Goal: Register for event/course

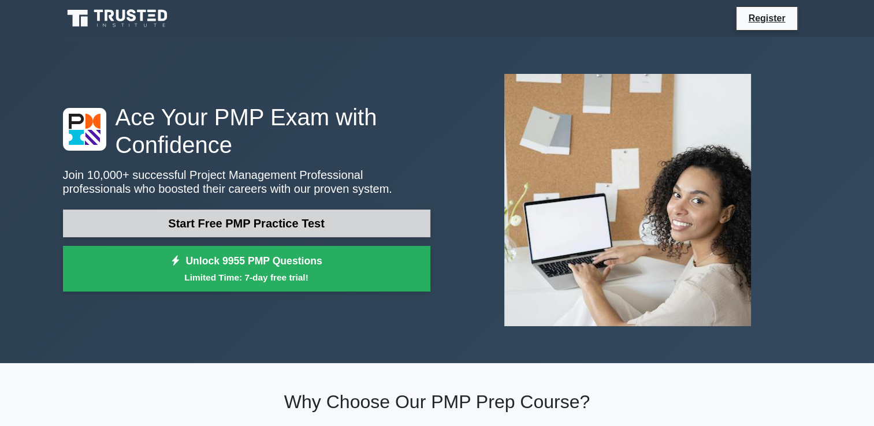
click at [240, 216] on link "Start Free PMP Practice Test" at bounding box center [246, 224] width 367 height 28
click at [250, 219] on link "Start Free PMP Practice Test" at bounding box center [246, 224] width 367 height 28
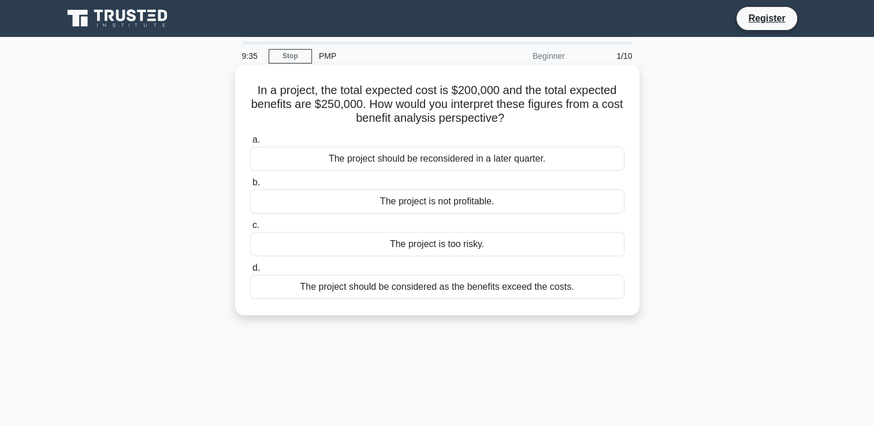
click at [414, 286] on div "The project should be considered as the benefits exceed the costs." at bounding box center [437, 287] width 374 height 24
click at [250, 272] on input "d. The project should be considered as the benefits exceed the costs." at bounding box center [250, 268] width 0 height 8
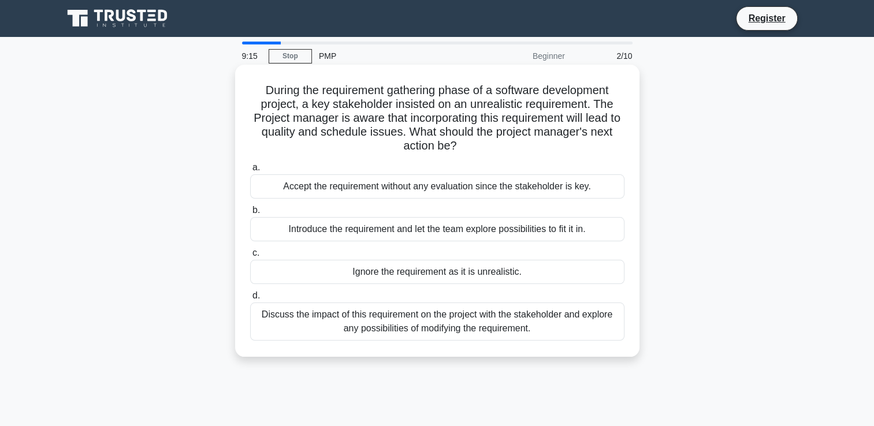
click at [402, 316] on div "Discuss the impact of this requirement on the project with the stakeholder and …" at bounding box center [437, 322] width 374 height 38
click at [250, 300] on input "d. Discuss the impact of this requirement on the project with the stakeholder a…" at bounding box center [250, 296] width 0 height 8
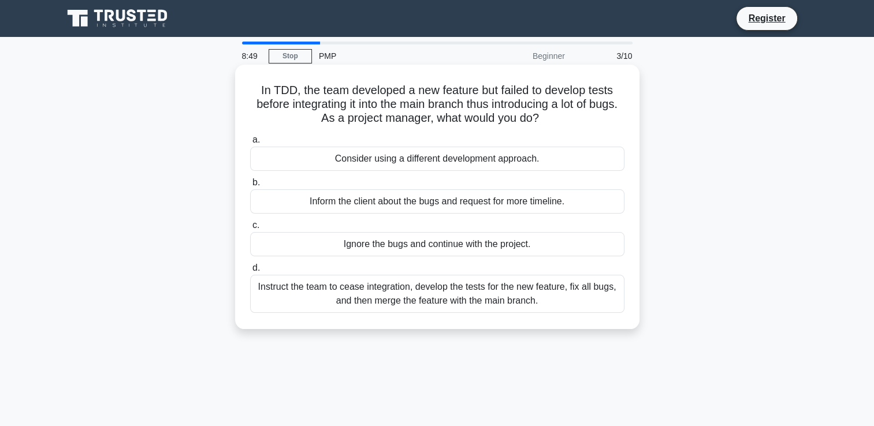
click at [368, 292] on div "Instruct the team to cease integration, develop the tests for the new feature, …" at bounding box center [437, 294] width 374 height 38
click at [250, 272] on input "d. Instruct the team to cease integration, develop the tests for the new featur…" at bounding box center [250, 268] width 0 height 8
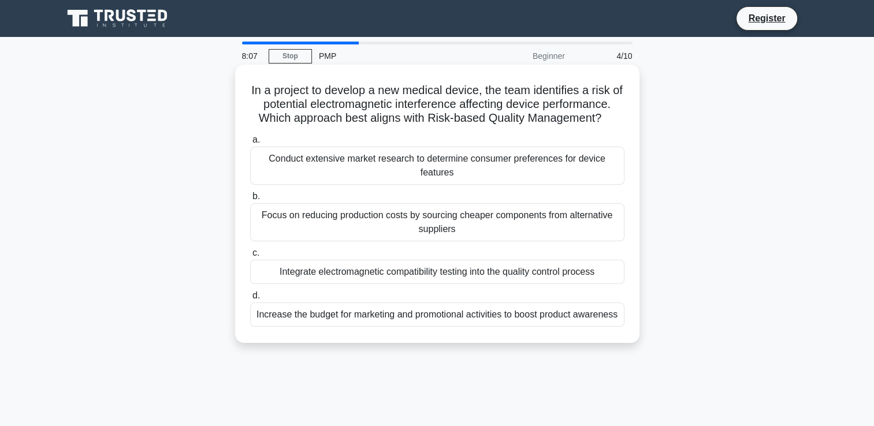
click at [397, 168] on div "Conduct extensive market research to determine consumer preferences for device …" at bounding box center [437, 166] width 374 height 38
click at [250, 144] on input "a. Conduct extensive market research to determine consumer preferences for devi…" at bounding box center [250, 140] width 0 height 8
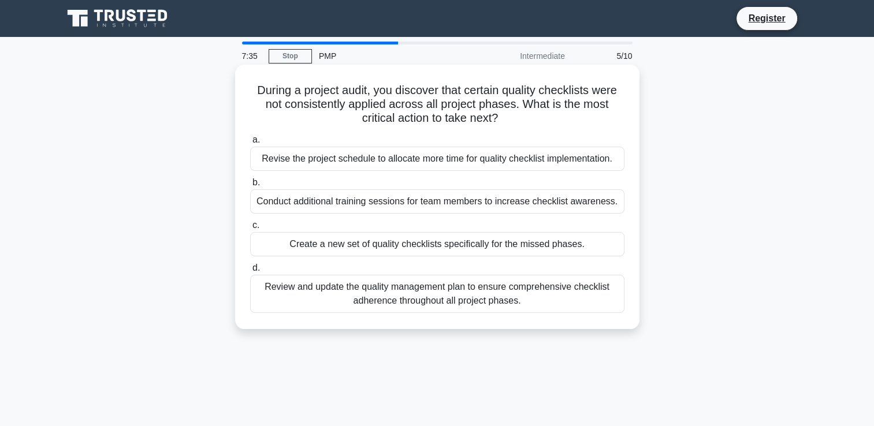
click at [410, 289] on div "Review and update the quality management plan to ensure comprehensive checklist…" at bounding box center [437, 294] width 374 height 38
click at [250, 272] on input "d. Review and update the quality management plan to ensure comprehensive checkl…" at bounding box center [250, 268] width 0 height 8
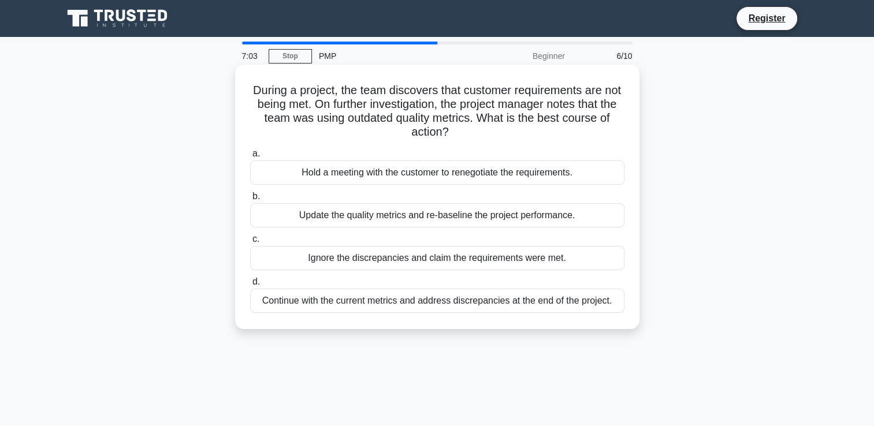
click at [402, 218] on div "Update the quality metrics and re-baseline the project performance." at bounding box center [437, 215] width 374 height 24
click at [250, 200] on input "b. Update the quality metrics and re-baseline the project performance." at bounding box center [250, 197] width 0 height 8
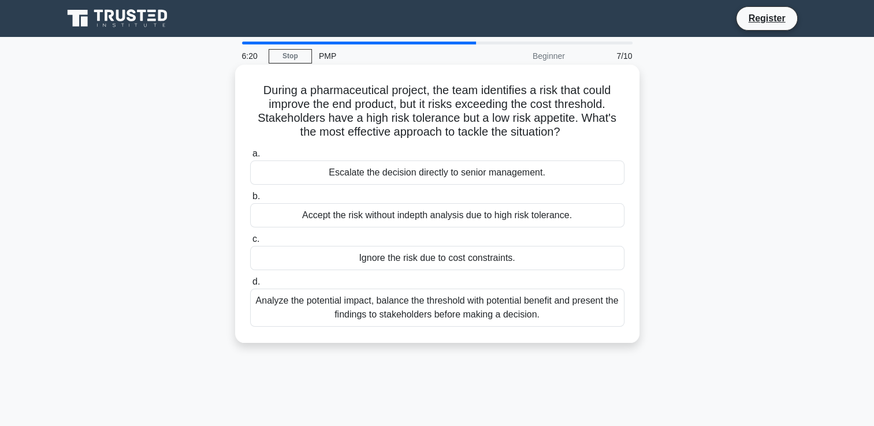
click at [413, 309] on div "Analyze the potential impact, balance the threshold with potential benefit and …" at bounding box center [437, 308] width 374 height 38
click at [250, 286] on input "d. Analyze the potential impact, balance the threshold with potential benefit a…" at bounding box center [250, 282] width 0 height 8
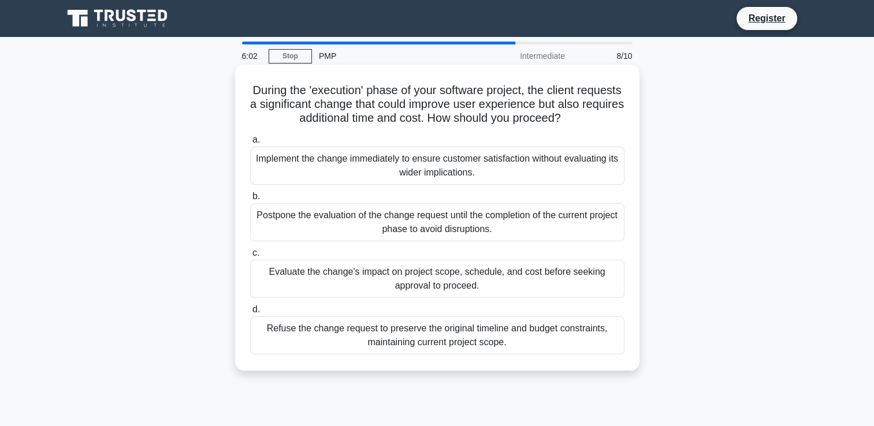
click at [409, 282] on div "Evaluate the change's impact on project scope, schedule, and cost before seekin…" at bounding box center [437, 279] width 374 height 38
click at [250, 257] on input "c. Evaluate the change's impact on project scope, schedule, and cost before see…" at bounding box center [250, 253] width 0 height 8
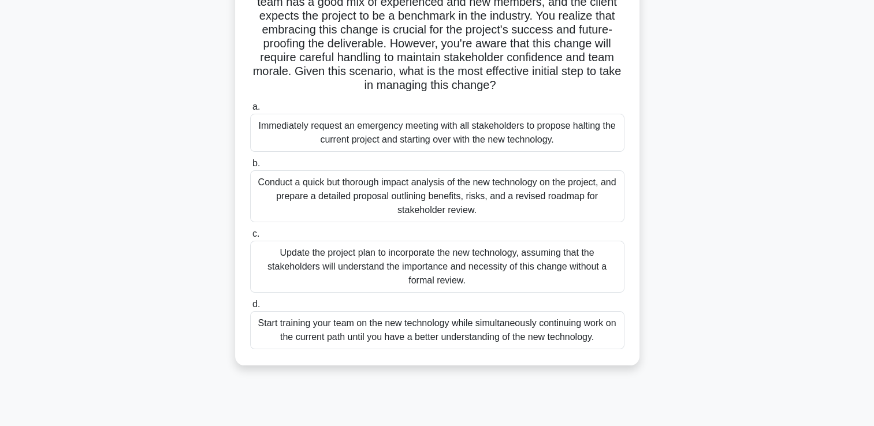
scroll to position [159, 0]
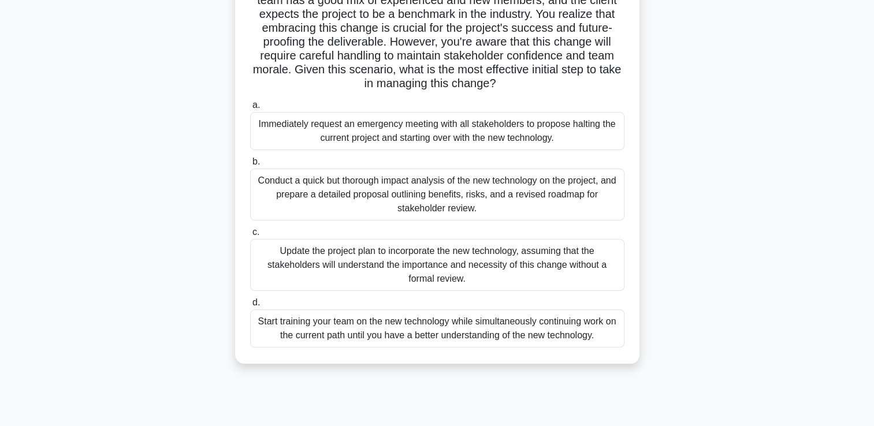
click at [586, 177] on div "Conduct a quick but thorough impact analysis of the new technology on the proje…" at bounding box center [437, 195] width 374 height 52
click at [250, 166] on input "b. Conduct a quick but thorough impact analysis of the new technology on the pr…" at bounding box center [250, 162] width 0 height 8
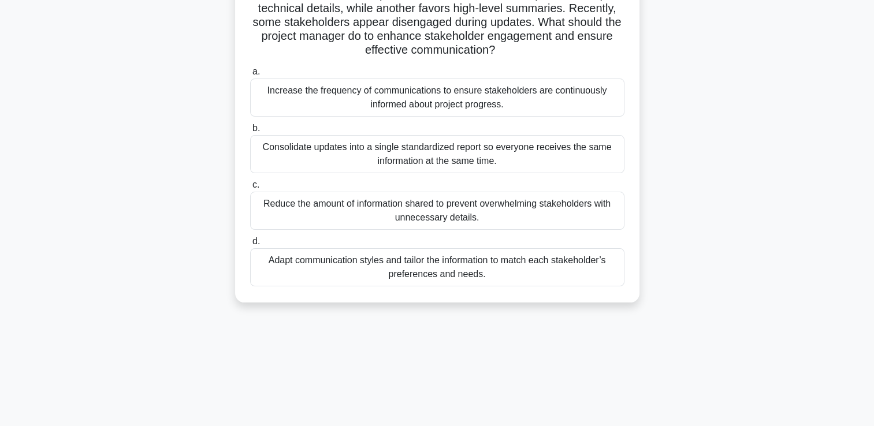
scroll to position [0, 0]
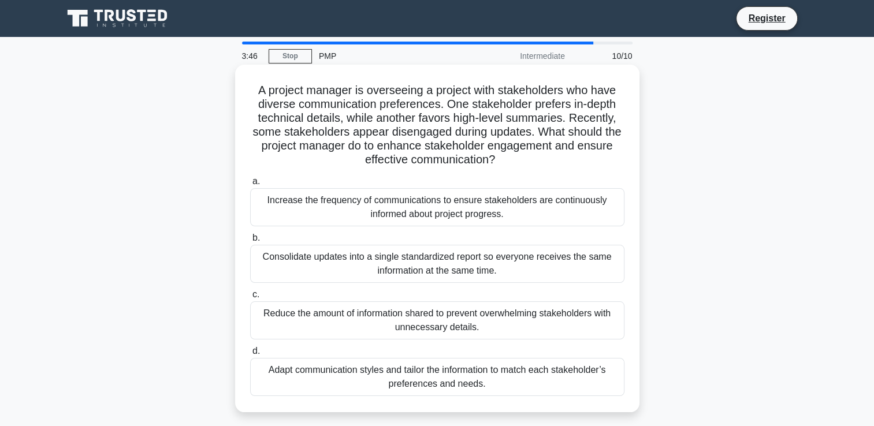
click at [539, 377] on div "Adapt communication styles and tailor the information to match each stakeholder…" at bounding box center [437, 377] width 374 height 38
click at [250, 355] on input "d. Adapt communication styles and tailor the information to match each stakehol…" at bounding box center [250, 352] width 0 height 8
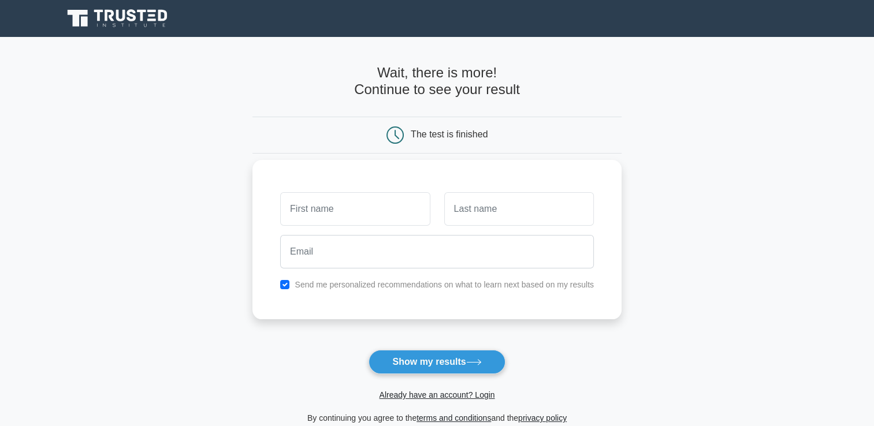
click at [388, 211] on input "text" at bounding box center [355, 208] width 150 height 33
type input "sonali"
type input "saund"
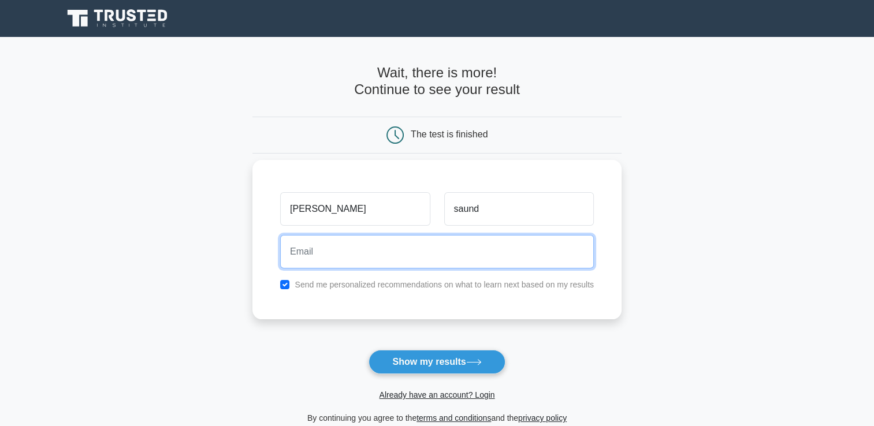
type input "saund.sona@gmail.com"
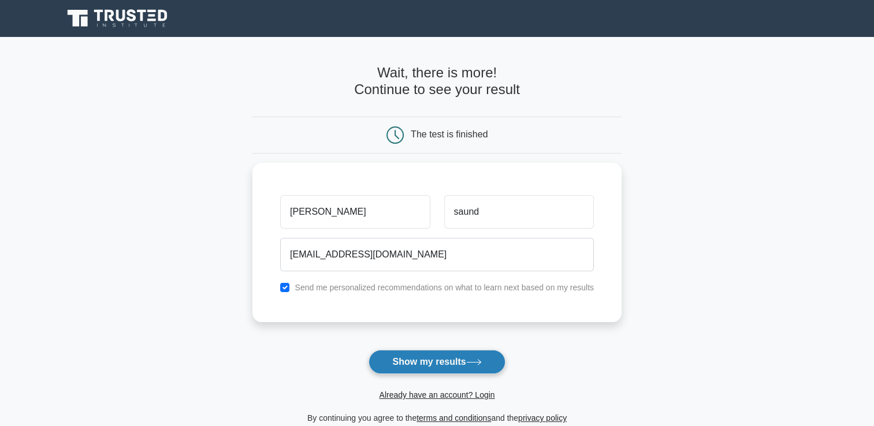
click at [409, 360] on button "Show my results" at bounding box center [436, 362] width 136 height 24
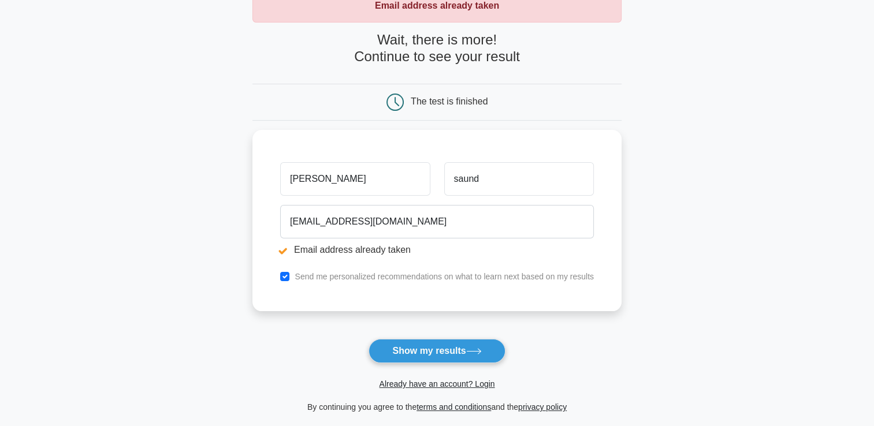
scroll to position [74, 0]
click at [444, 341] on button "Show my results" at bounding box center [436, 352] width 136 height 24
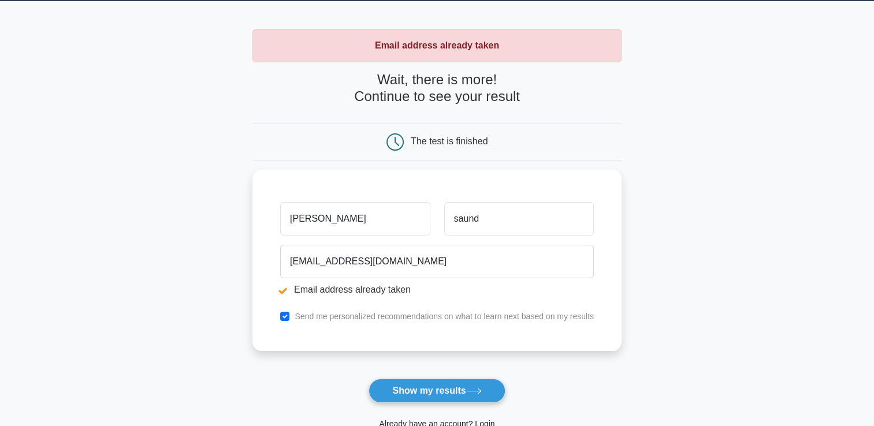
scroll to position [33, 0]
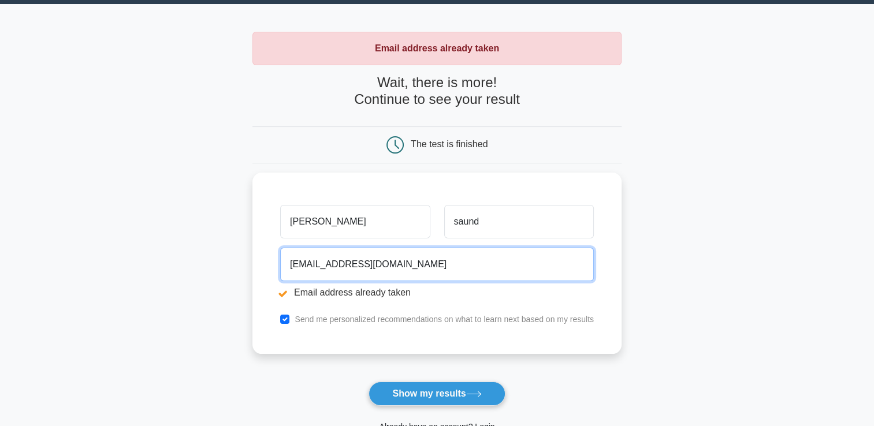
drag, startPoint x: 393, startPoint y: 260, endPoint x: 249, endPoint y: 268, distance: 144.0
click at [249, 268] on main "Email address already taken Wait, there is more! Continue to see your result Th…" at bounding box center [437, 244] width 874 height 480
click at [368, 382] on button "Show my results" at bounding box center [436, 394] width 136 height 24
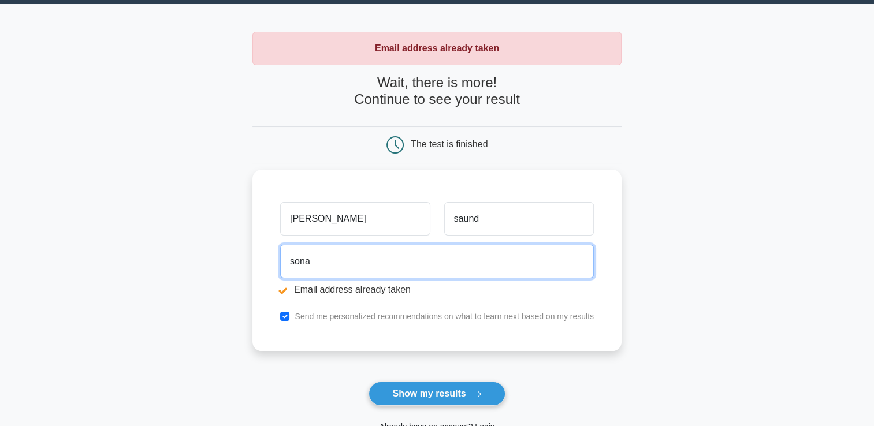
type input "sonacreamybakes04@gmail.com"
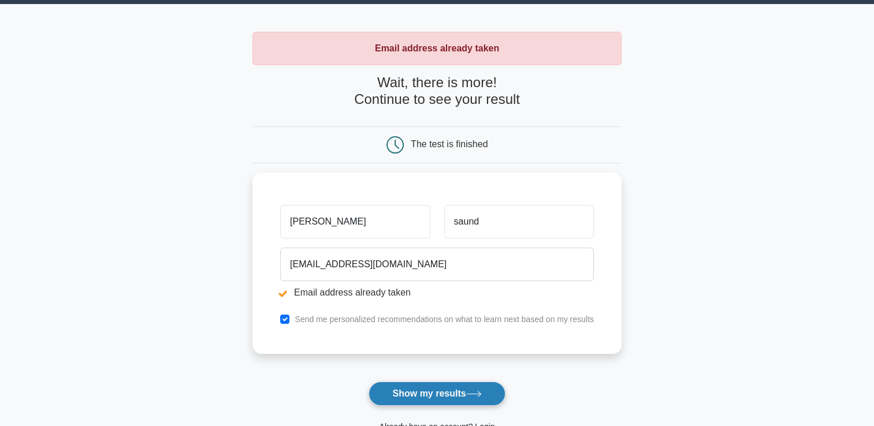
click at [436, 388] on button "Show my results" at bounding box center [436, 394] width 136 height 24
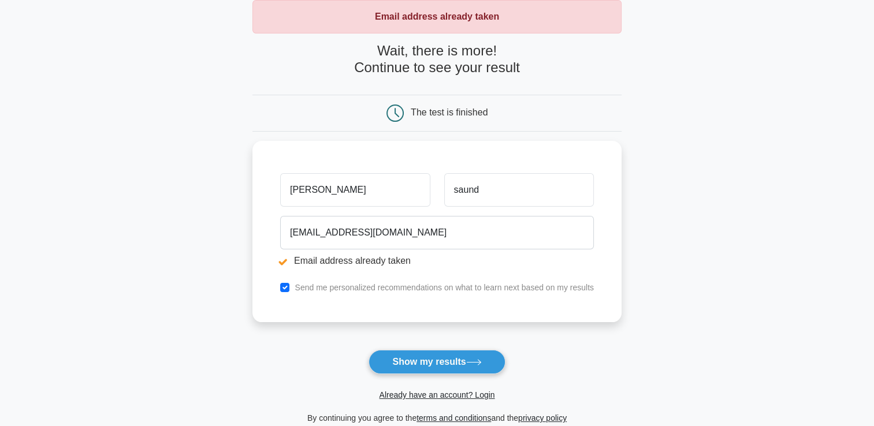
scroll to position [94, 0]
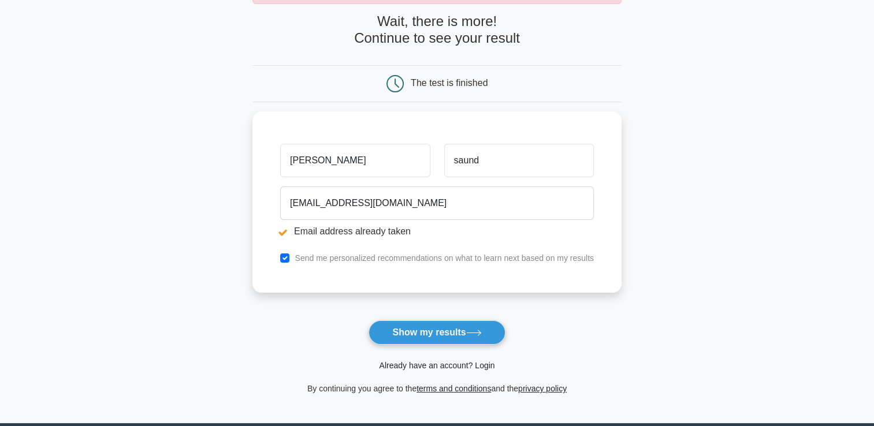
click at [475, 365] on link "Already have an account? Login" at bounding box center [436, 365] width 115 height 9
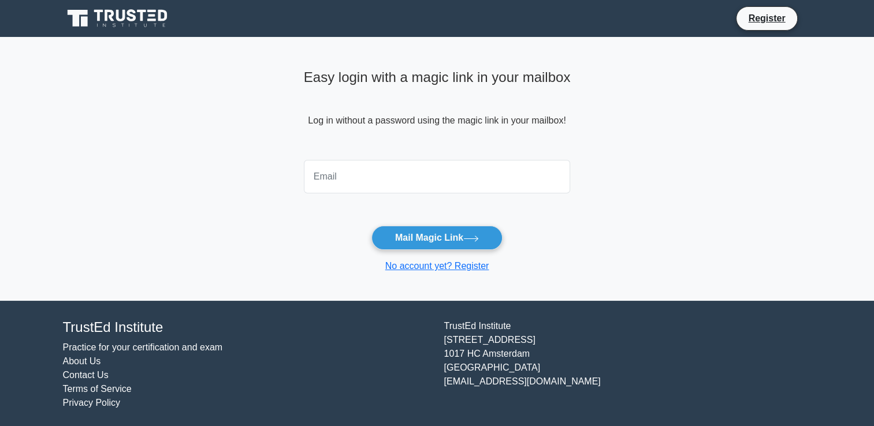
click at [430, 184] on input "email" at bounding box center [437, 176] width 267 height 33
type input "[EMAIL_ADDRESS][DOMAIN_NAME]"
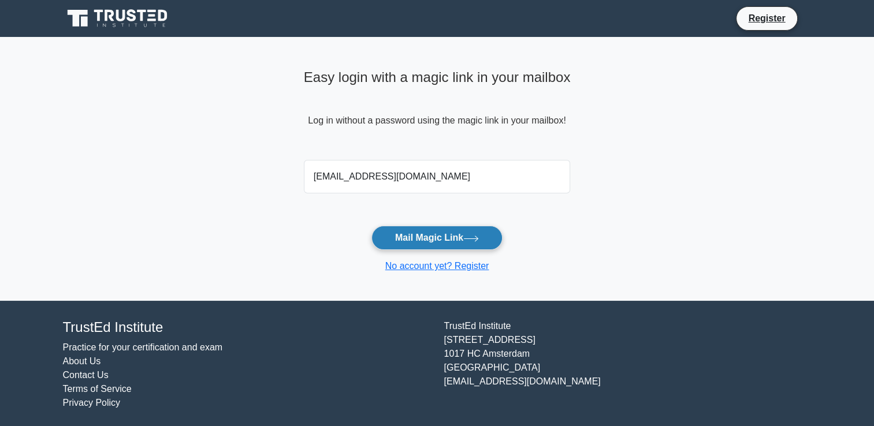
click at [409, 240] on button "Mail Magic Link" at bounding box center [436, 238] width 131 height 24
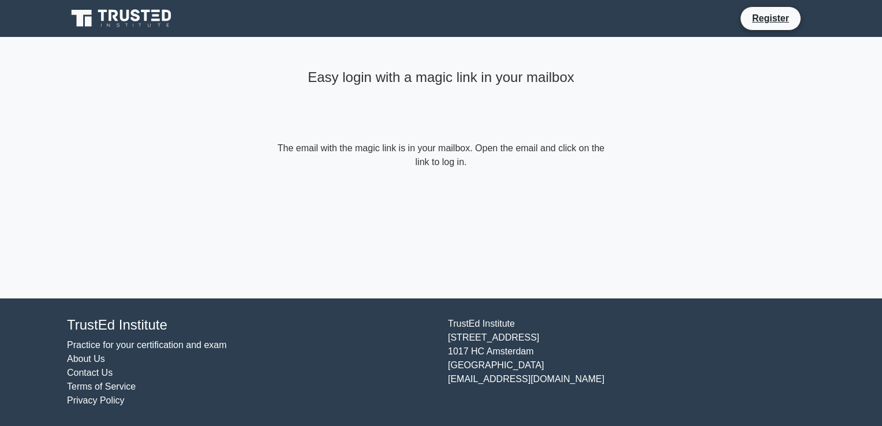
click at [531, 153] on form "The email with the magic link is in your mailbox. Open the email and click on t…" at bounding box center [441, 155] width 333 height 28
